Goal: Information Seeking & Learning: Learn about a topic

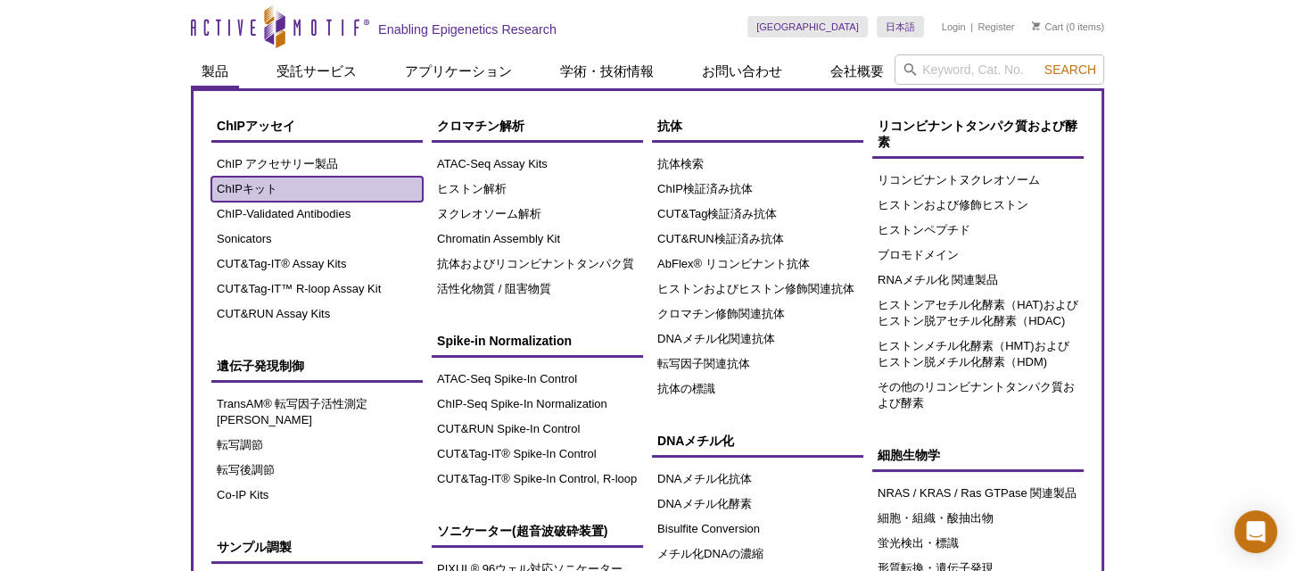
click at [260, 182] on link "ChIPキット" at bounding box center [316, 189] width 211 height 25
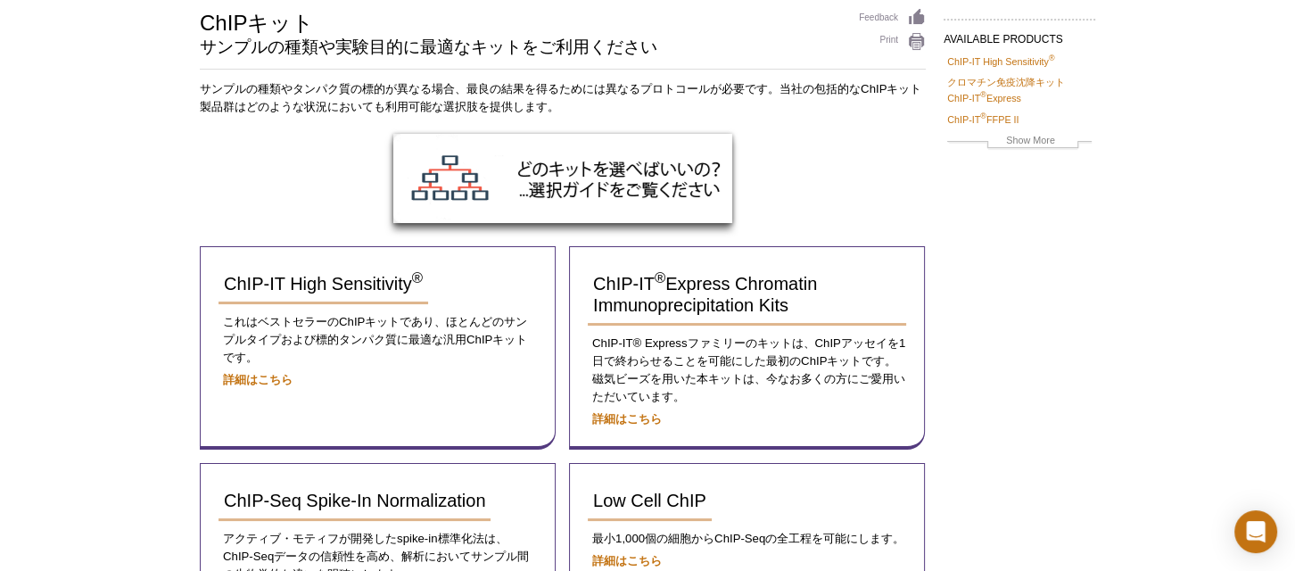
scroll to position [161, 0]
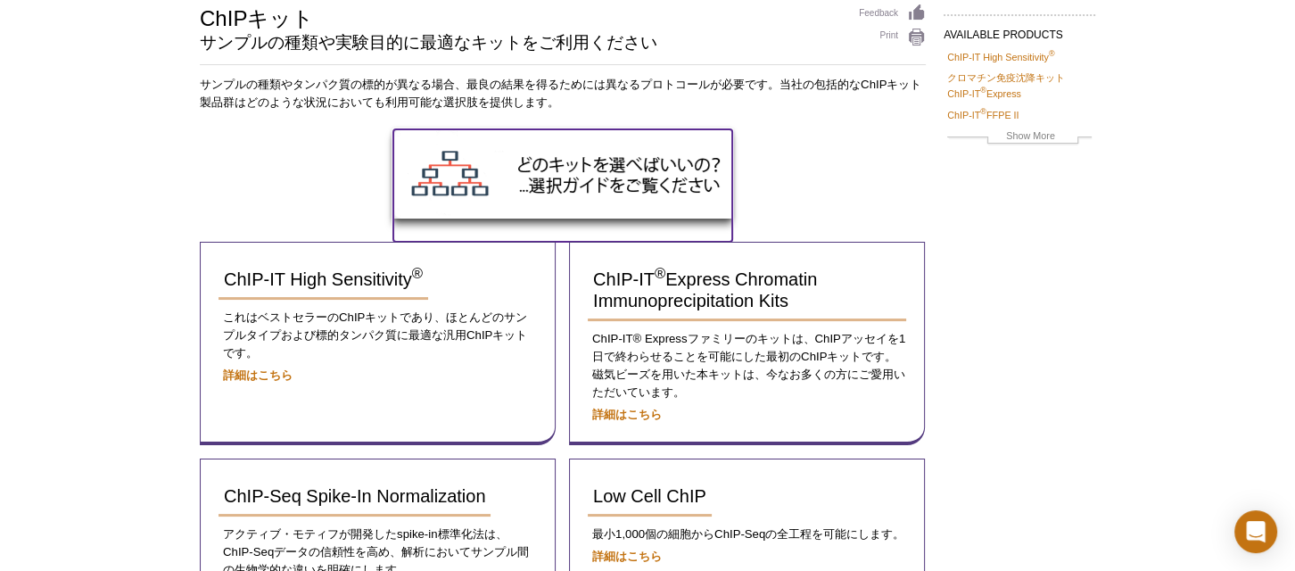
click at [556, 161] on img at bounding box center [562, 173] width 339 height 89
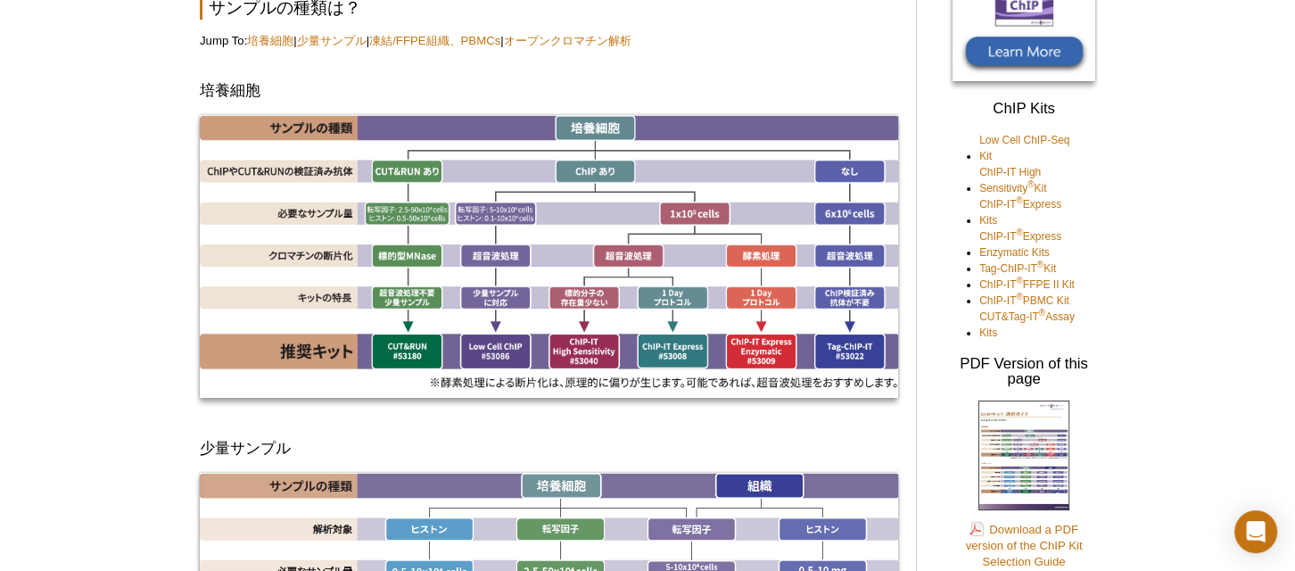
scroll to position [243, 0]
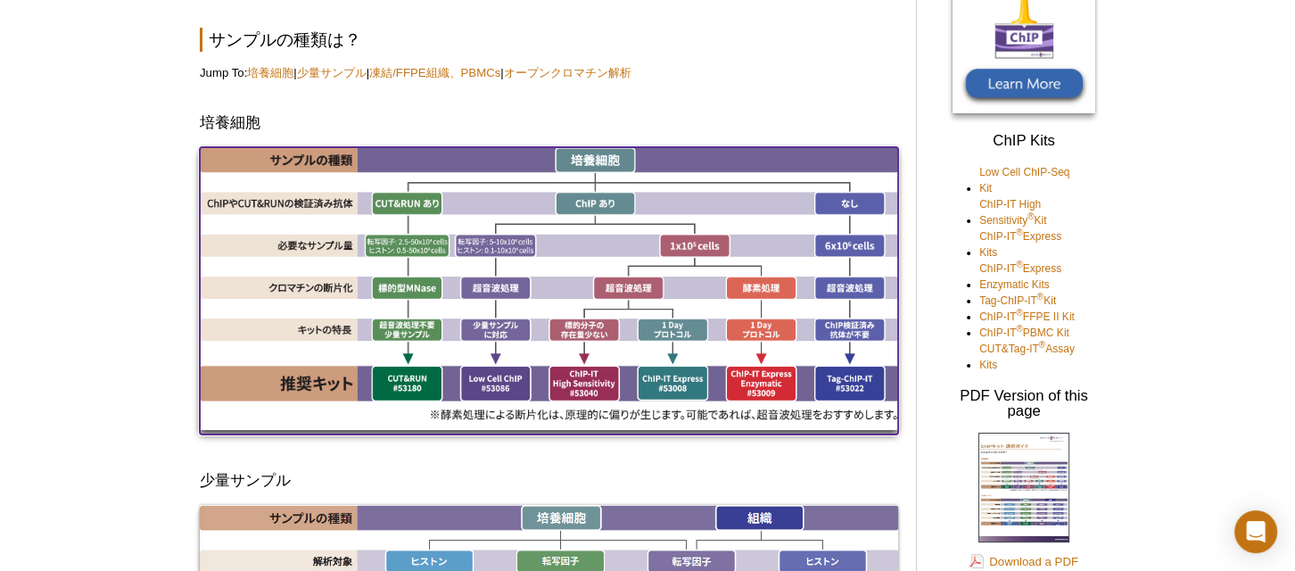
click at [749, 377] on img at bounding box center [549, 288] width 699 height 283
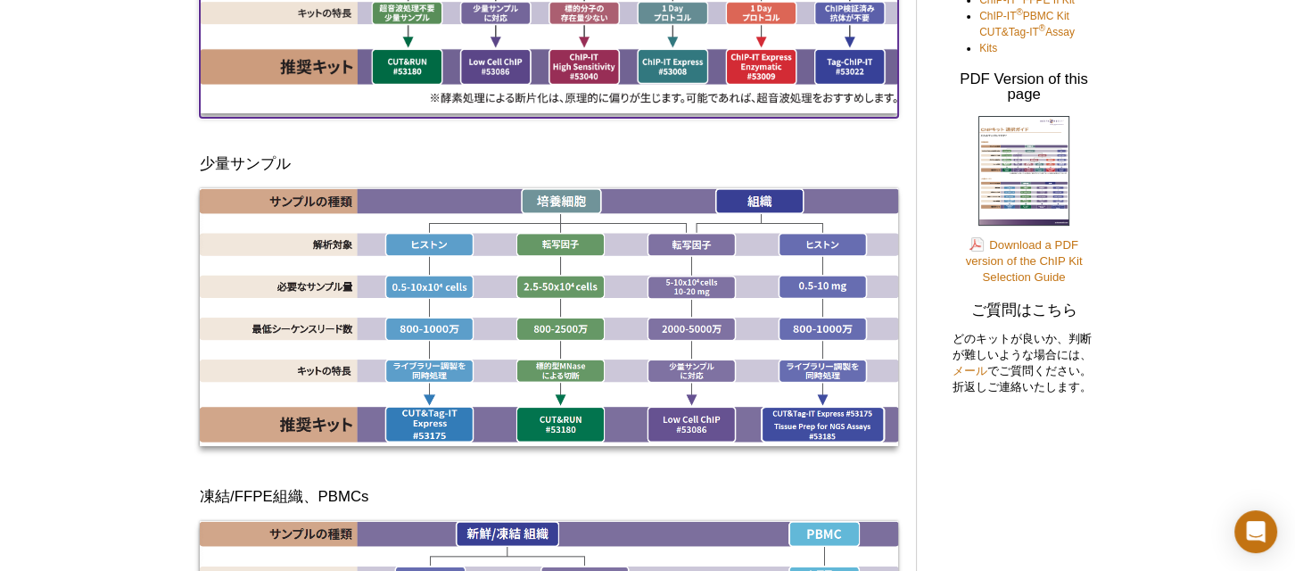
scroll to position [534, 0]
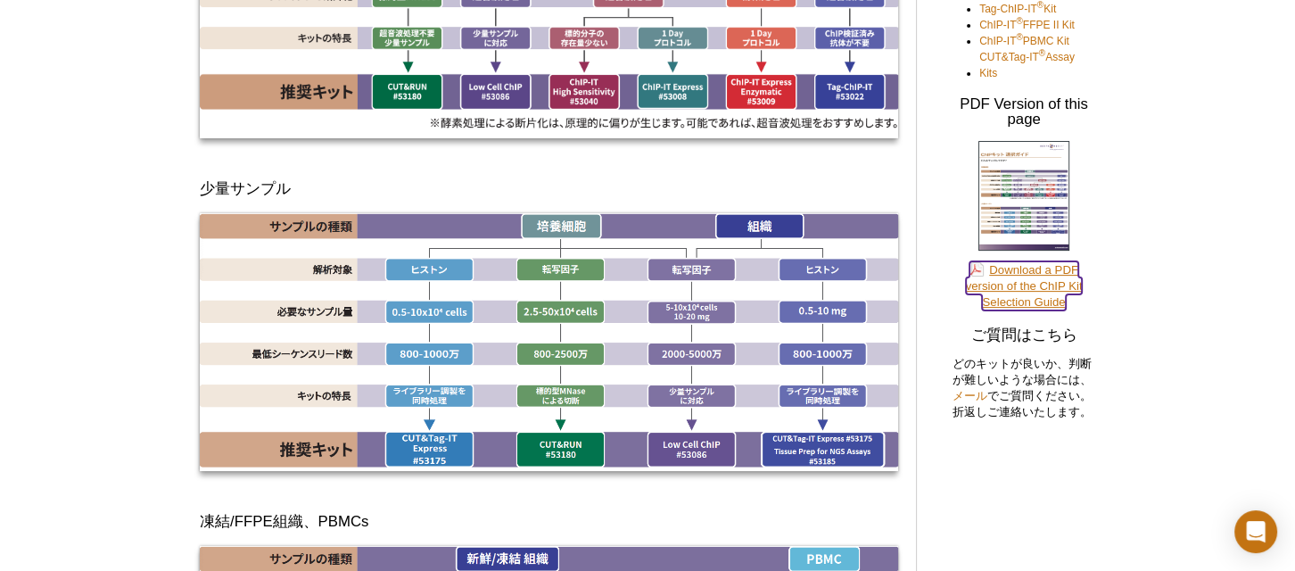
click at [1020, 270] on link "Download a PDF version of the ChIP Kit Selection Guide" at bounding box center [1024, 285] width 117 height 49
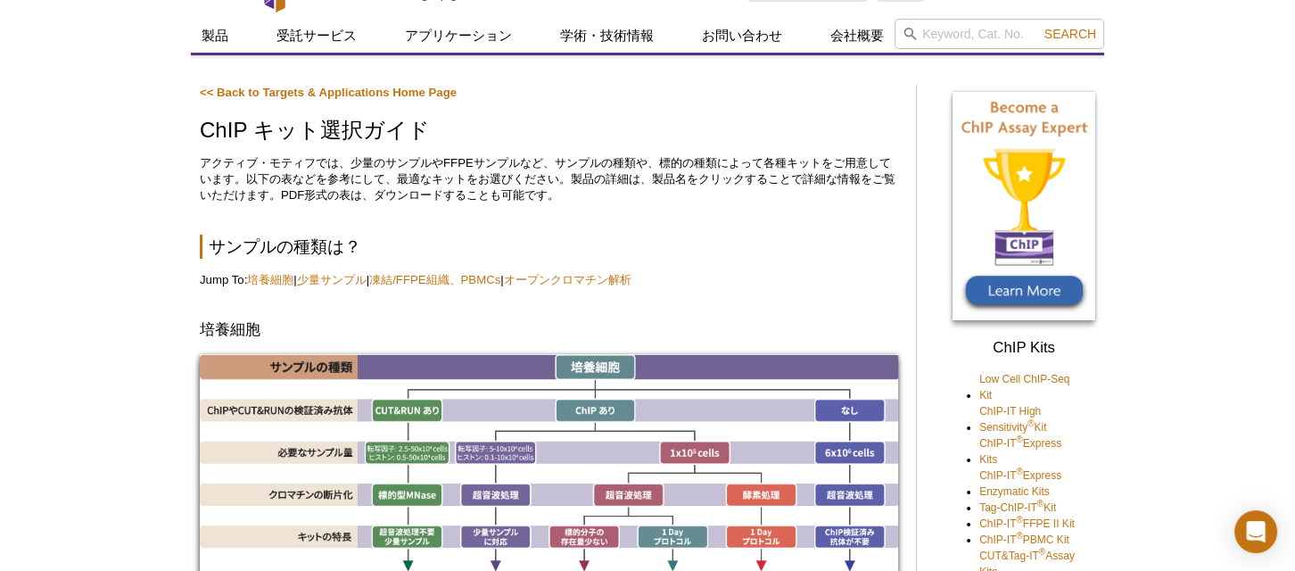
scroll to position [0, 0]
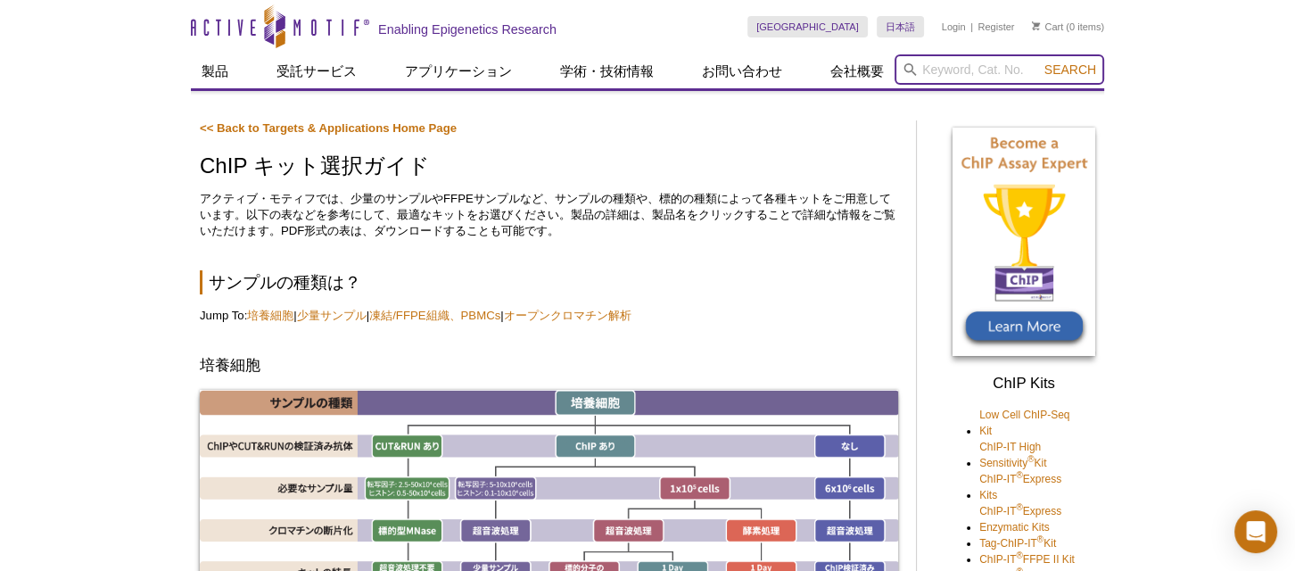
click at [960, 70] on input "search" at bounding box center [1000, 69] width 210 height 30
type input "ぴ"
type input "pixul"
click at [1039, 62] on button "Search" at bounding box center [1070, 70] width 62 height 16
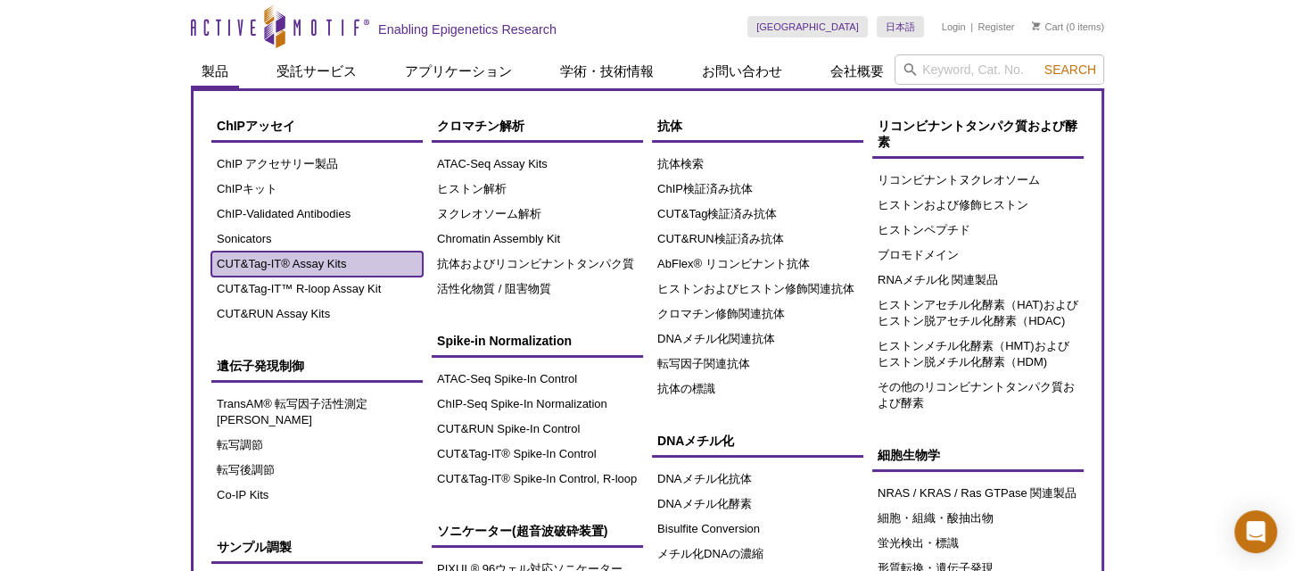
click at [343, 264] on link "CUT&Tag-IT® Assay Kits" at bounding box center [316, 264] width 211 height 25
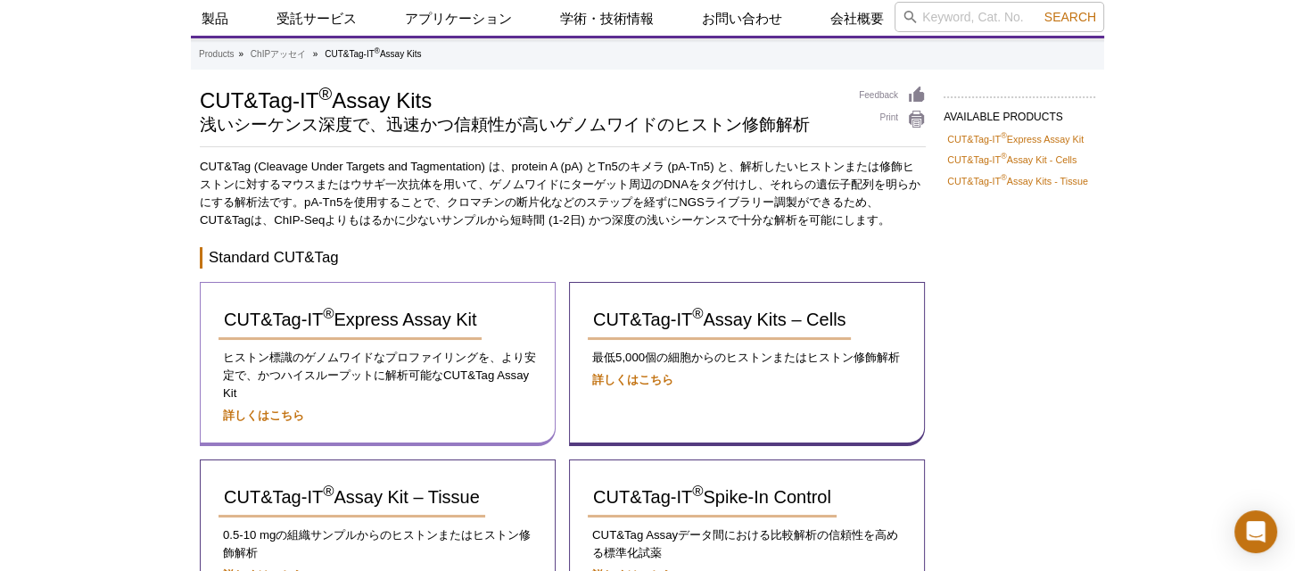
scroll to position [80, 0]
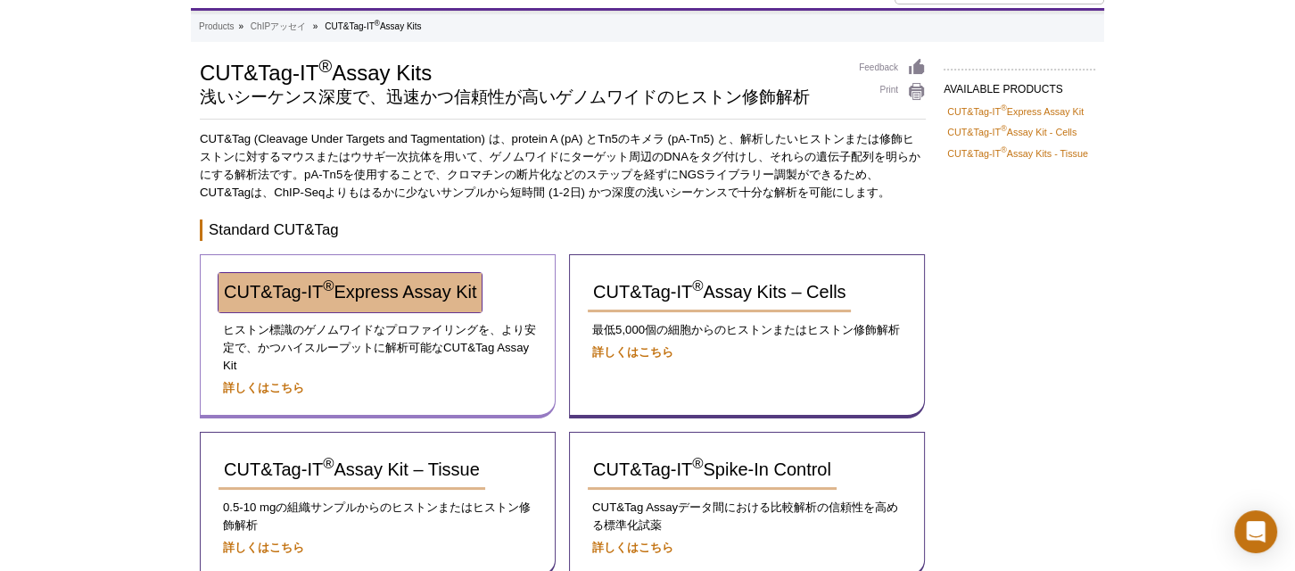
click at [385, 294] on span "CUT&Tag-IT ® Express Assay Kit" at bounding box center [350, 292] width 252 height 20
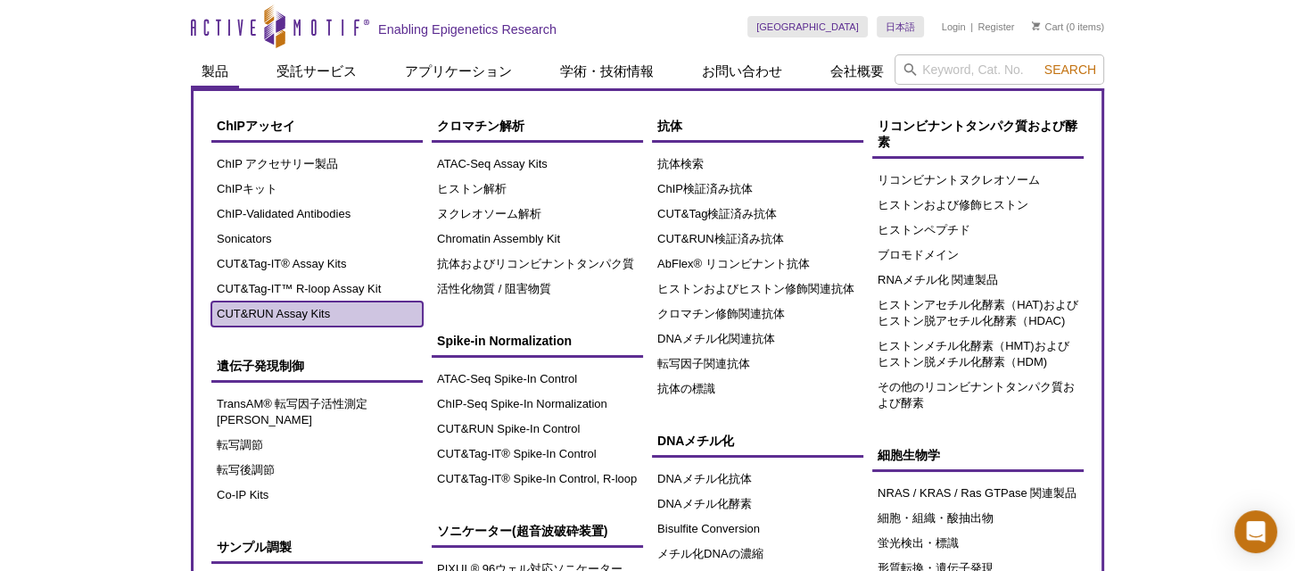
click at [274, 313] on link "CUT&RUN Assay Kits" at bounding box center [316, 314] width 211 height 25
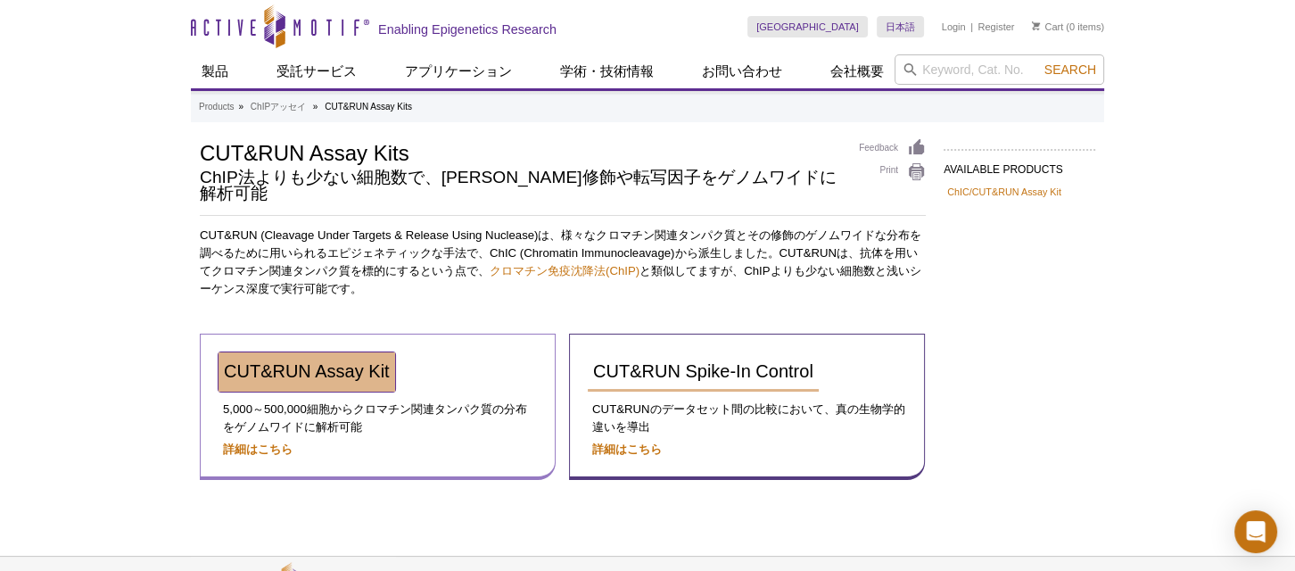
click at [352, 352] on link "CUT&RUN Assay Kit" at bounding box center [307, 371] width 177 height 39
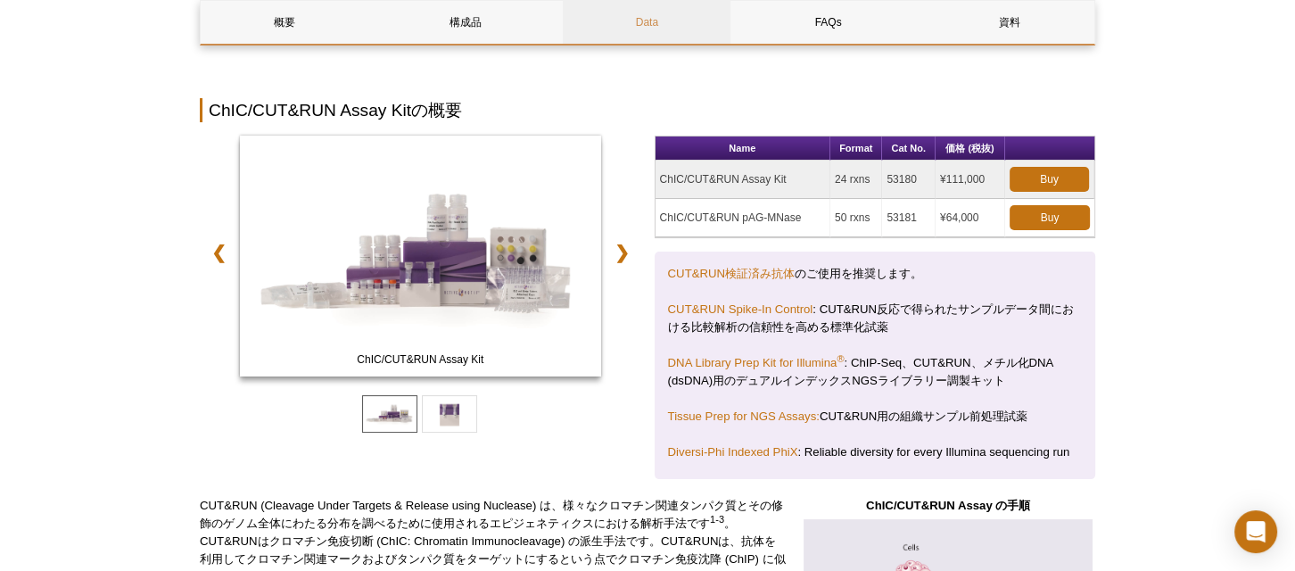
scroll to position [243, 0]
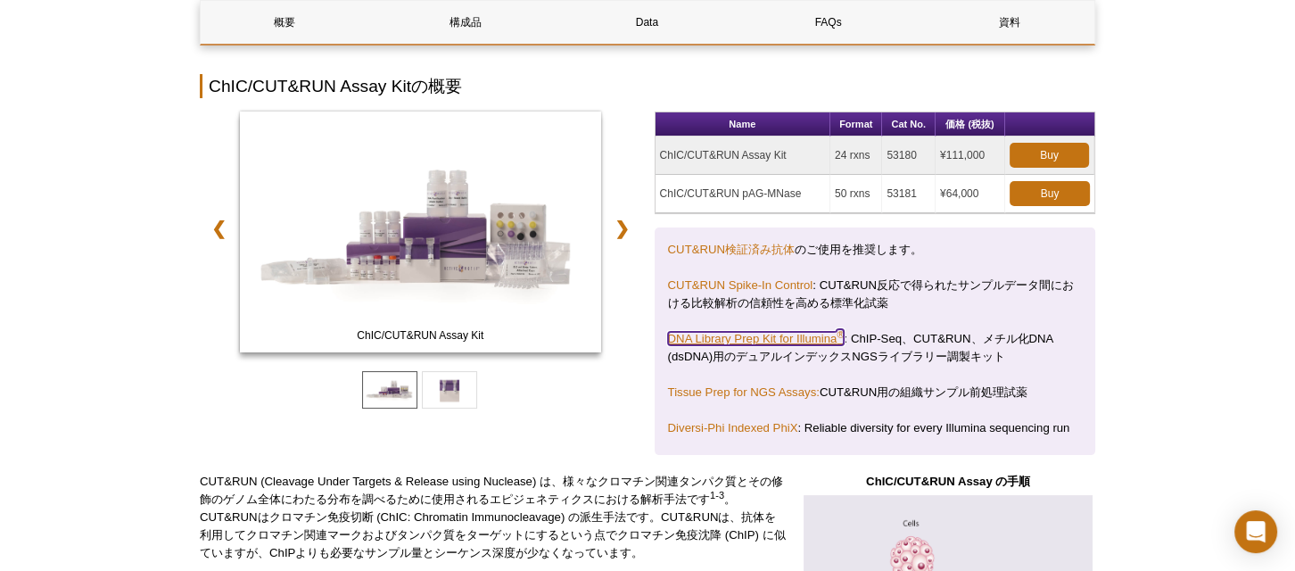
click at [725, 335] on link "DNA Library Prep Kit for Illumina ®" at bounding box center [756, 338] width 177 height 13
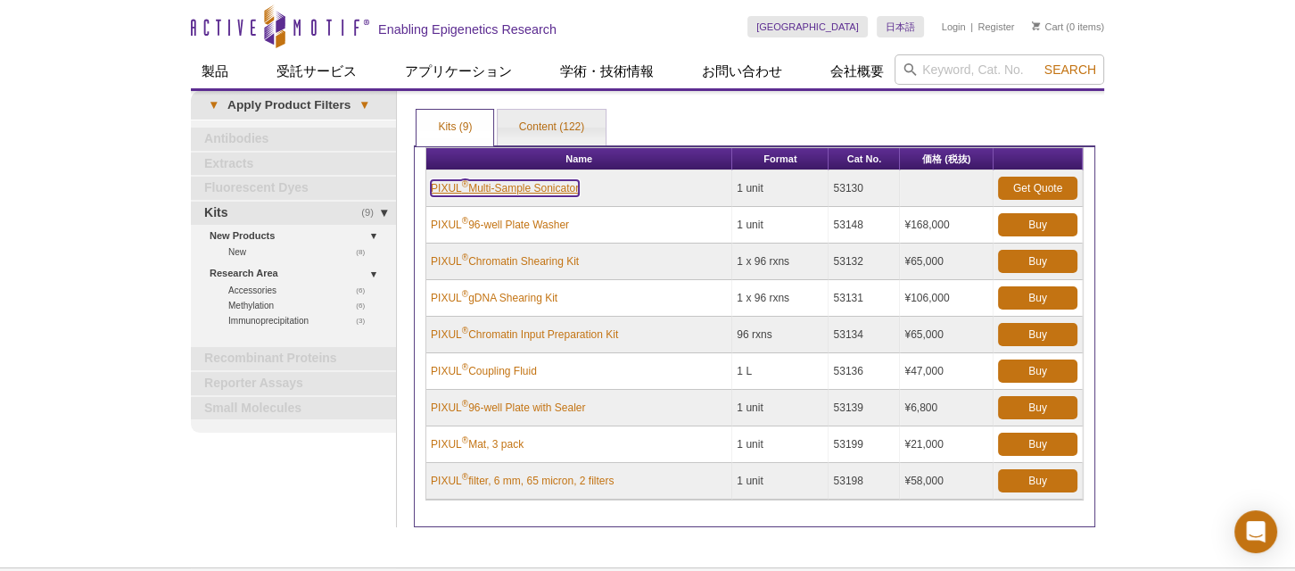
click at [529, 191] on link "PIXUL ® Multi-Sample Sonicator" at bounding box center [505, 188] width 148 height 16
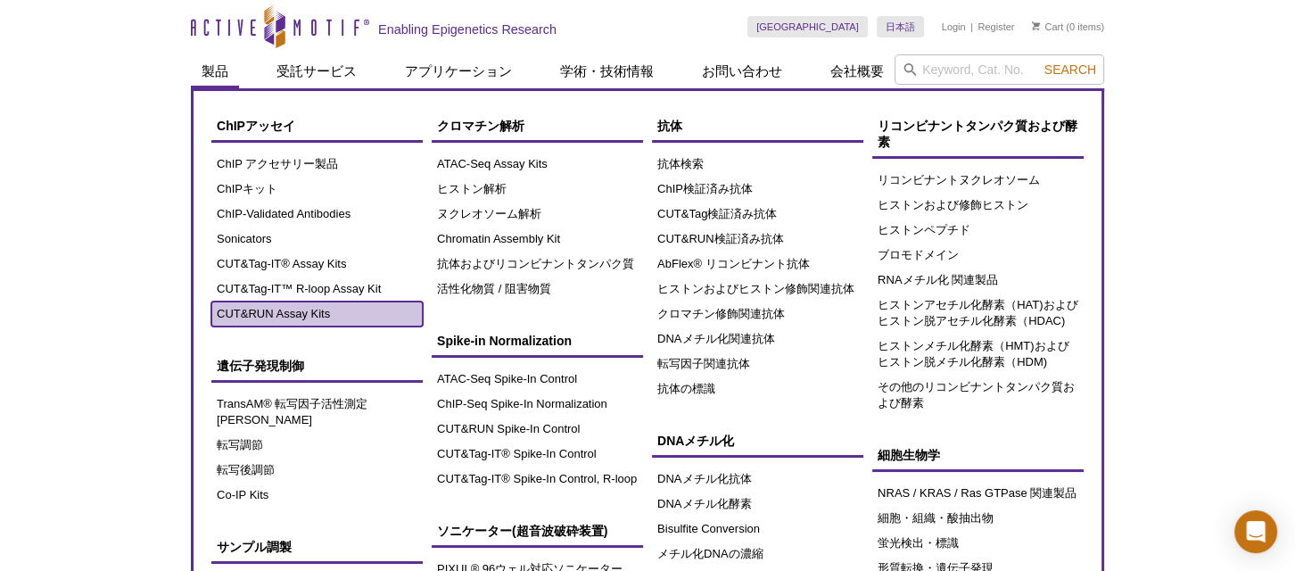
click at [294, 306] on link "CUT&RUN Assay Kits" at bounding box center [316, 314] width 211 height 25
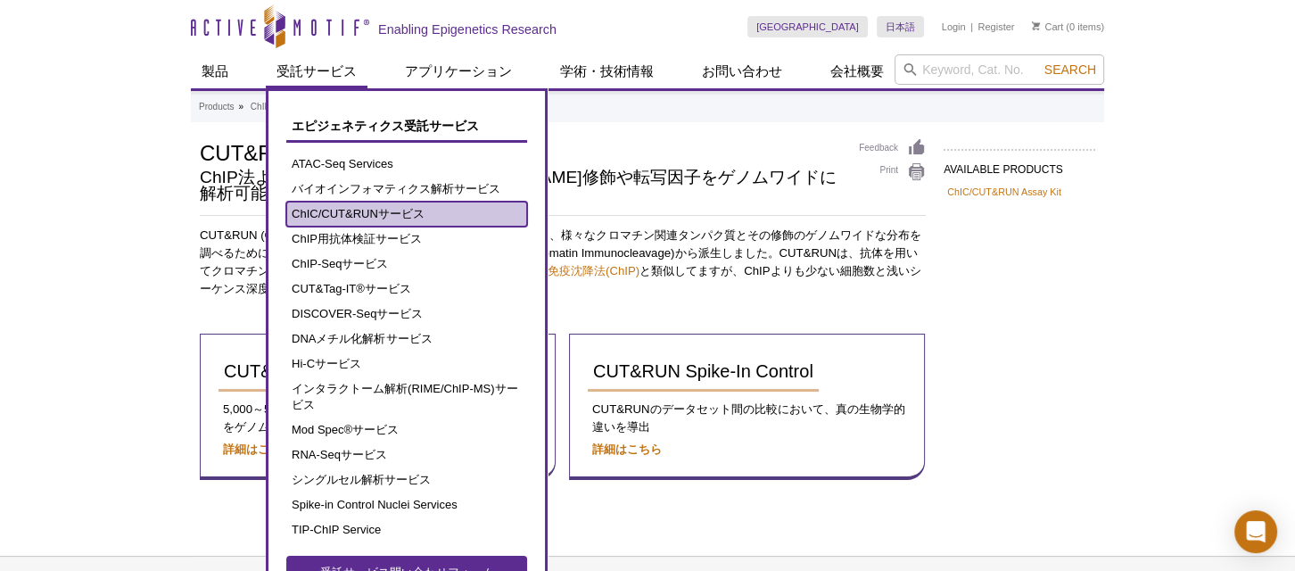
click at [418, 211] on link "ChIC/CUT&RUNサービス" at bounding box center [406, 214] width 241 height 25
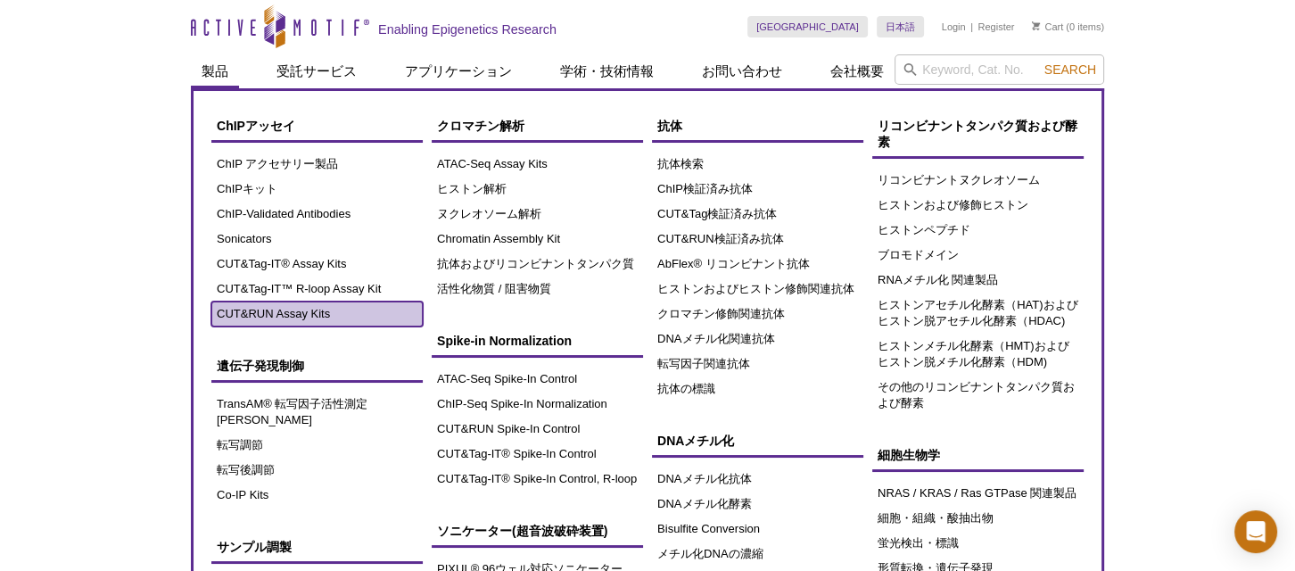
click at [300, 316] on link "CUT&RUN Assay Kits" at bounding box center [316, 314] width 211 height 25
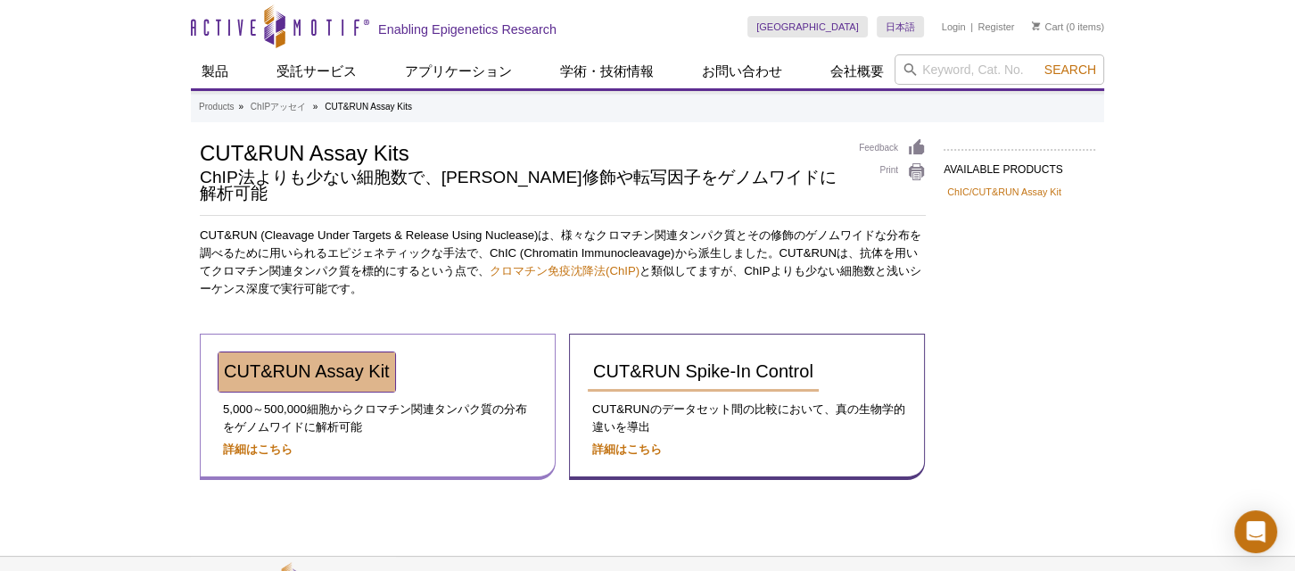
click at [321, 361] on span "CUT&RUN Assay Kit" at bounding box center [307, 371] width 166 height 20
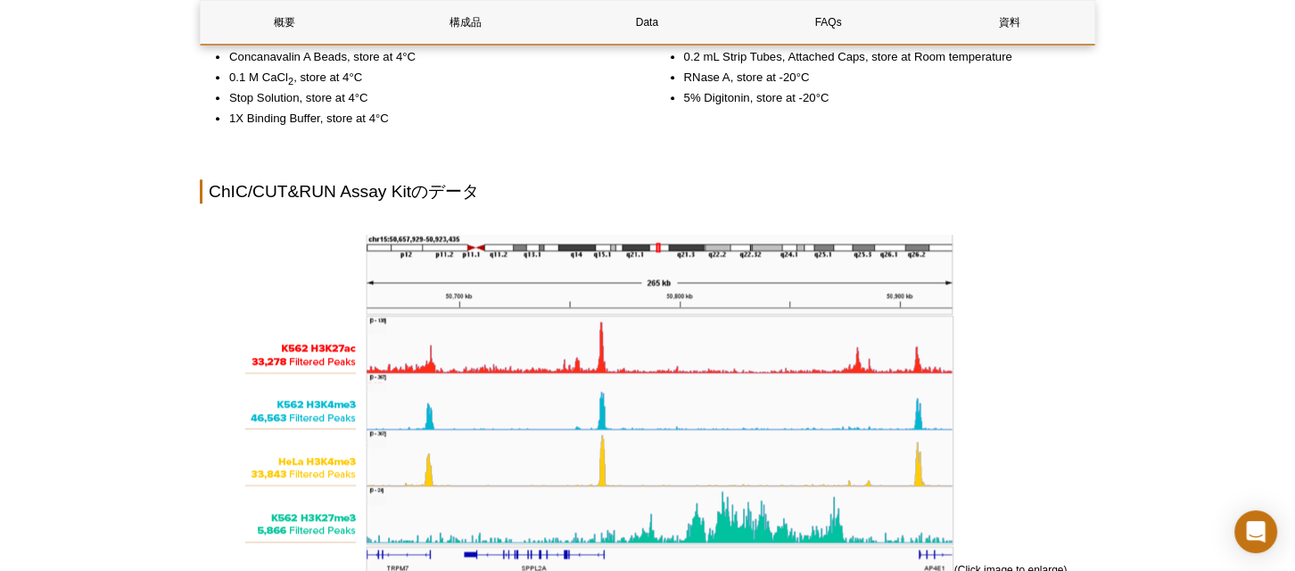
scroll to position [1865, 0]
